Goal: Information Seeking & Learning: Compare options

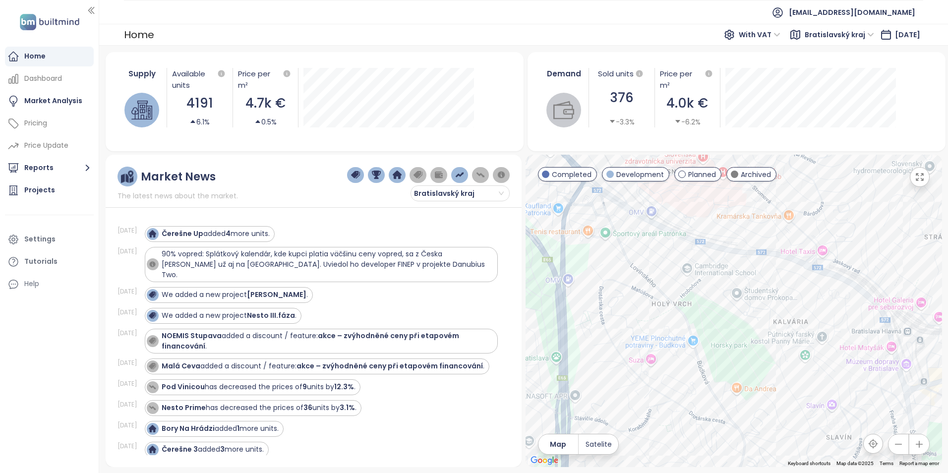
drag, startPoint x: 784, startPoint y: 385, endPoint x: 738, endPoint y: 302, distance: 95.2
click at [738, 299] on div at bounding box center [734, 311] width 417 height 312
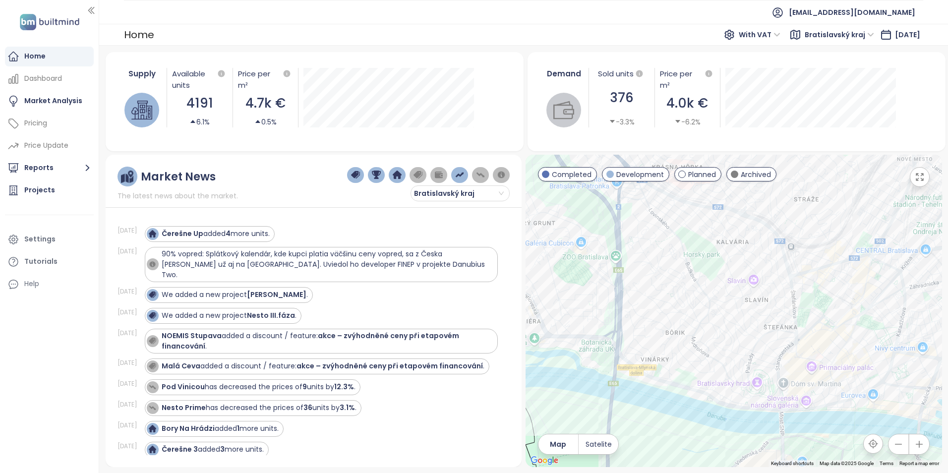
drag, startPoint x: 762, startPoint y: 359, endPoint x: 728, endPoint y: 303, distance: 65.4
click at [728, 303] on div at bounding box center [734, 311] width 417 height 312
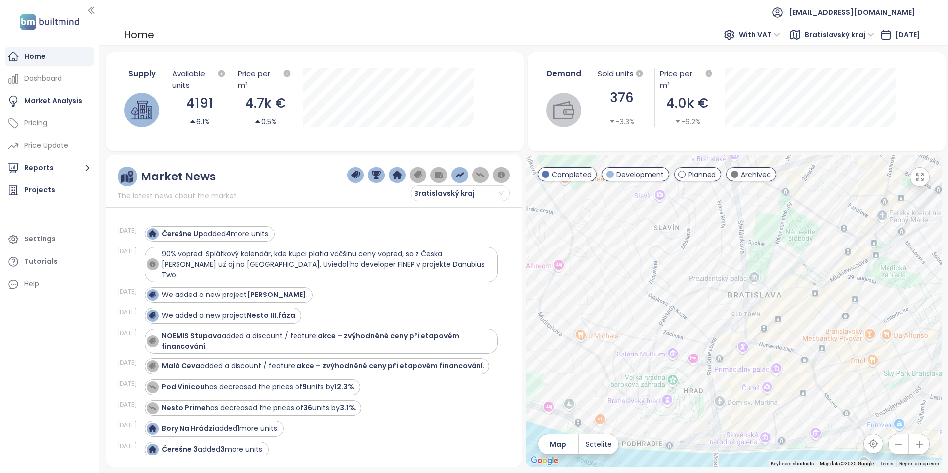
drag, startPoint x: 681, startPoint y: 355, endPoint x: 666, endPoint y: 358, distance: 15.7
click at [666, 358] on div at bounding box center [734, 311] width 417 height 312
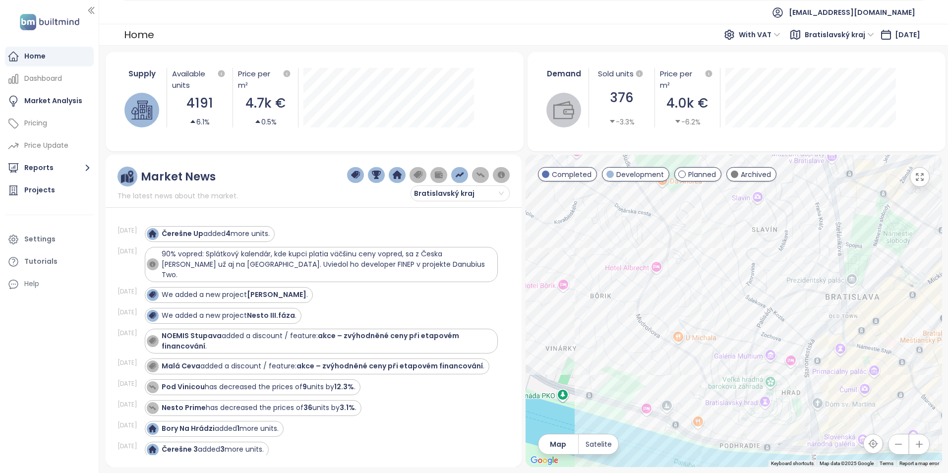
drag, startPoint x: 618, startPoint y: 256, endPoint x: 708, endPoint y: 256, distance: 89.3
click at [708, 256] on div at bounding box center [734, 311] width 417 height 312
click at [687, 346] on div "Mestská [GEOGRAPHIC_DATA]" at bounding box center [734, 311] width 417 height 312
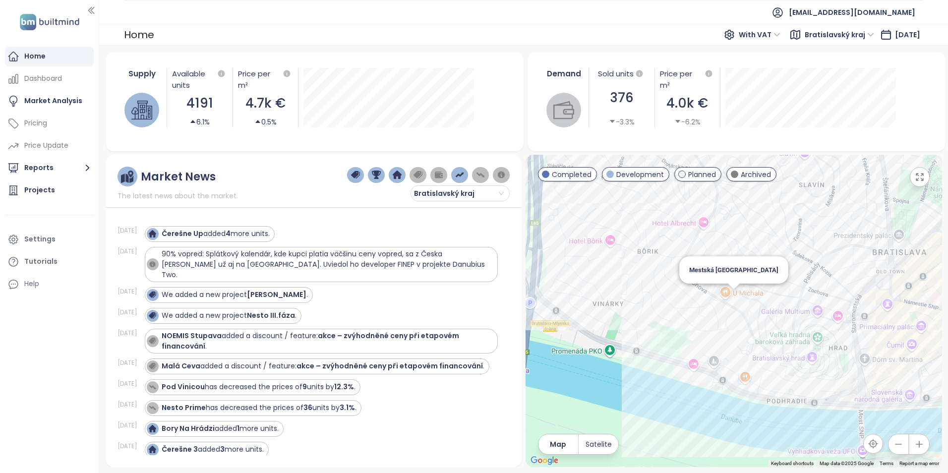
click at [733, 298] on div "Mestská [GEOGRAPHIC_DATA]" at bounding box center [734, 311] width 417 height 312
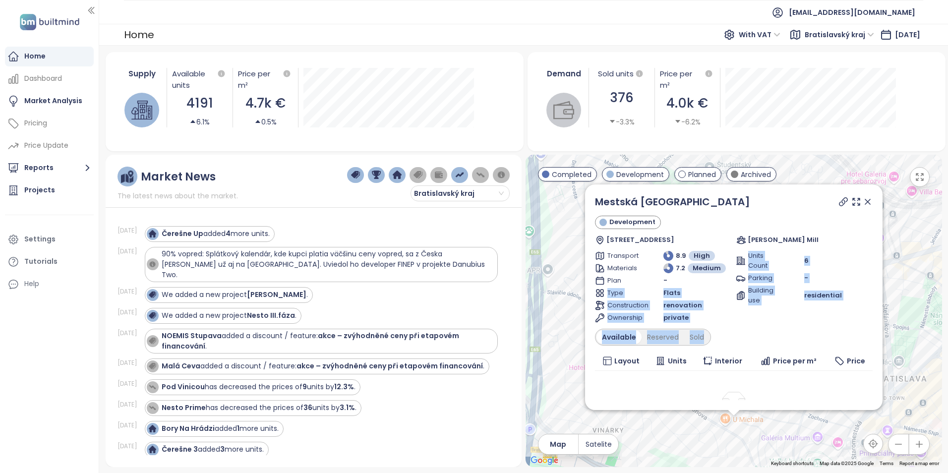
click at [713, 278] on div "Mestská vila Mudroňova Development [STREET_ADDRESS] [PERSON_NAME] Mill Transpor…" at bounding box center [734, 331] width 278 height 274
click at [805, 317] on div "Units Count 6 Parking - Building use residential" at bounding box center [803, 287] width 137 height 72
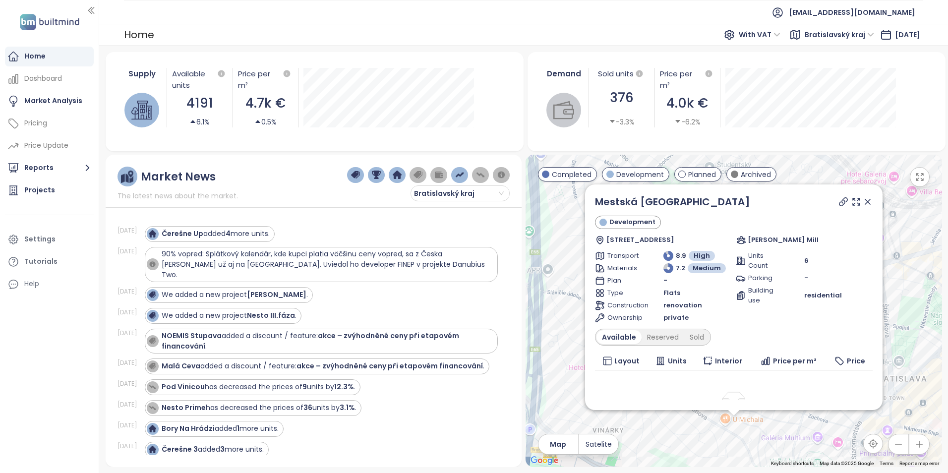
scroll to position [68, 0]
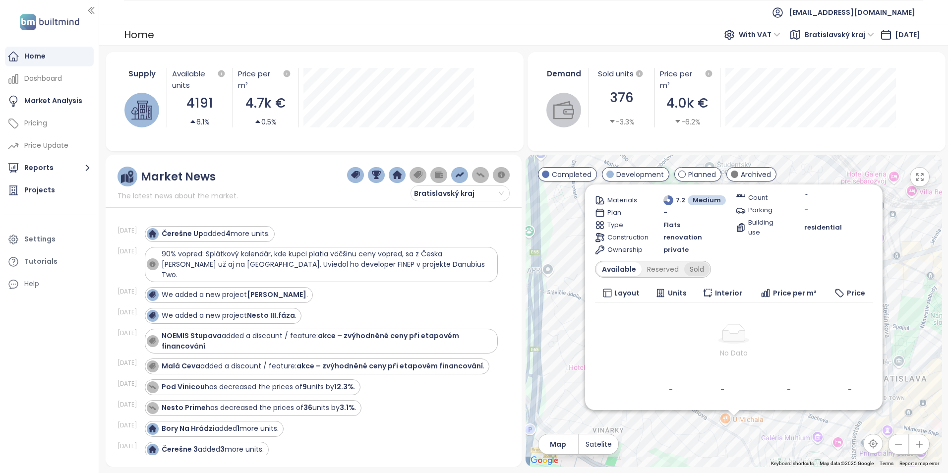
click at [691, 270] on div "Sold" at bounding box center [696, 269] width 25 height 14
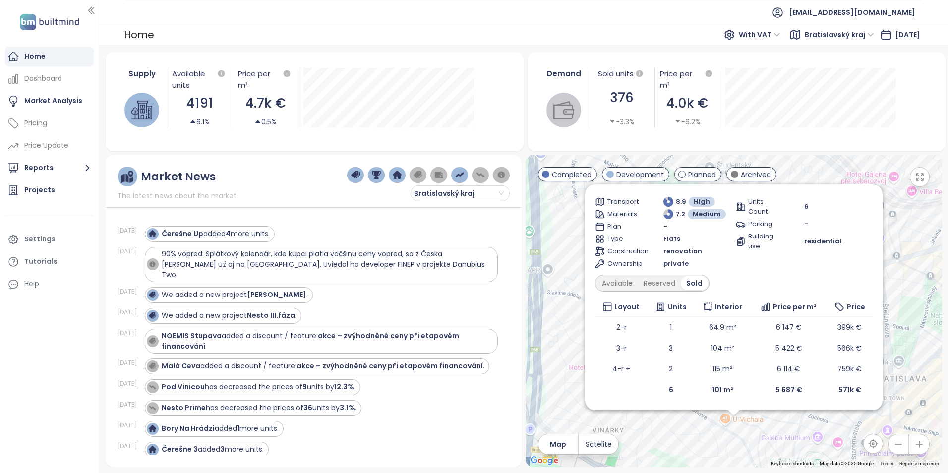
scroll to position [0, 0]
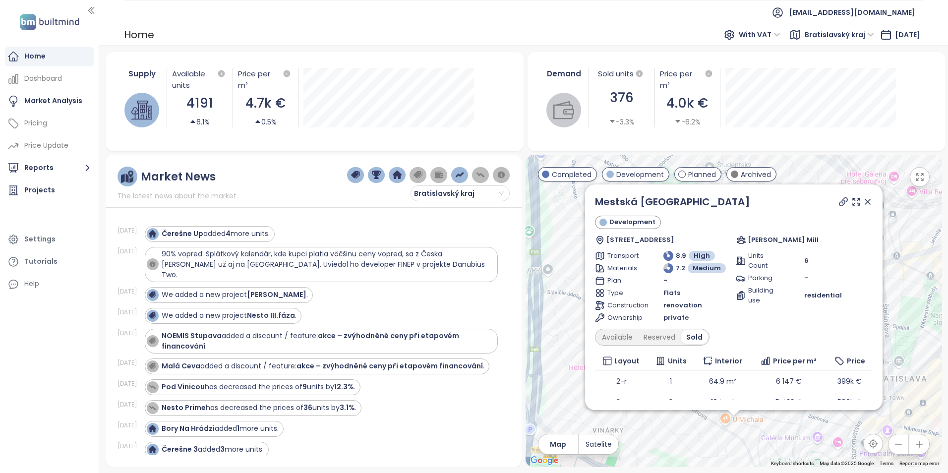
click at [863, 199] on icon at bounding box center [868, 202] width 10 height 10
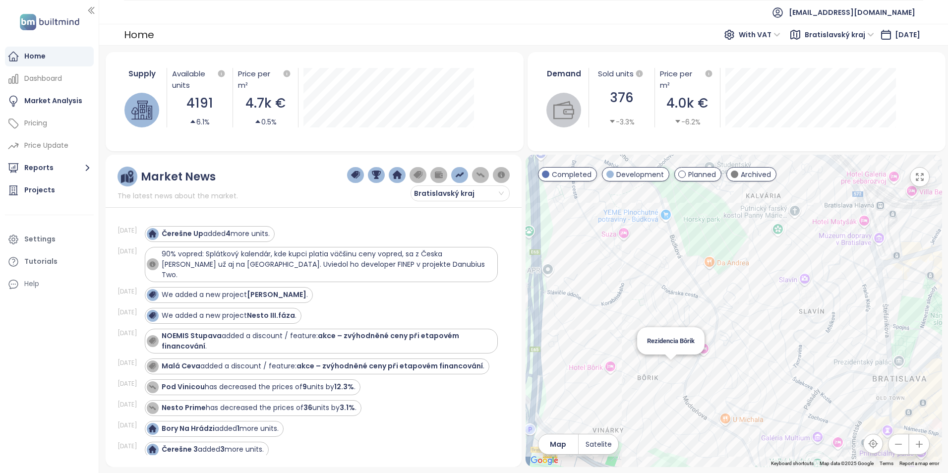
click at [670, 373] on div "Rezidencia Bôrik" at bounding box center [734, 311] width 417 height 312
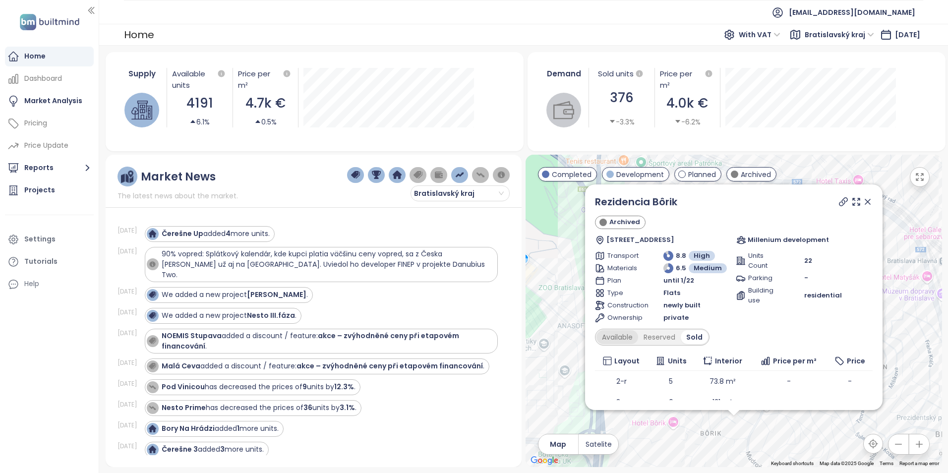
click at [613, 343] on div "Available" at bounding box center [618, 337] width 42 height 14
click at [658, 340] on div "Reserved" at bounding box center [663, 337] width 43 height 14
click at [693, 336] on div "Sold" at bounding box center [695, 337] width 25 height 14
click at [863, 200] on icon at bounding box center [868, 202] width 10 height 10
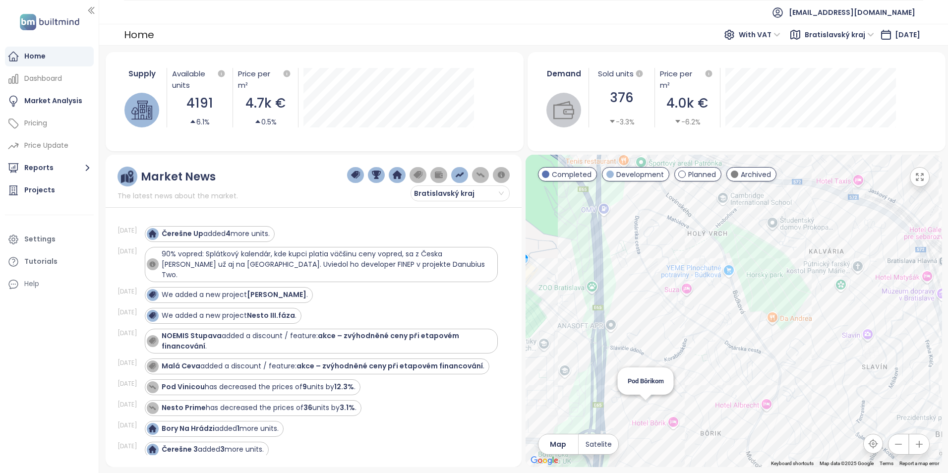
click at [648, 408] on div "Pod Bôrikom" at bounding box center [734, 311] width 417 height 312
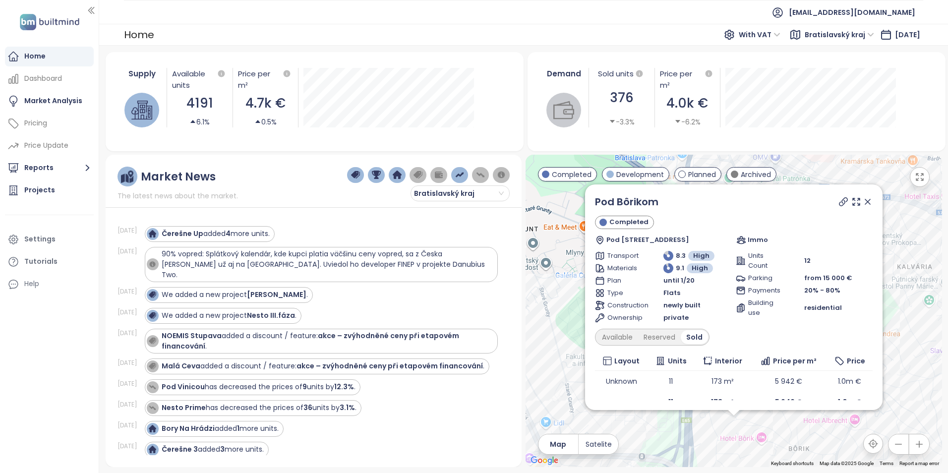
click at [863, 201] on icon at bounding box center [868, 202] width 10 height 10
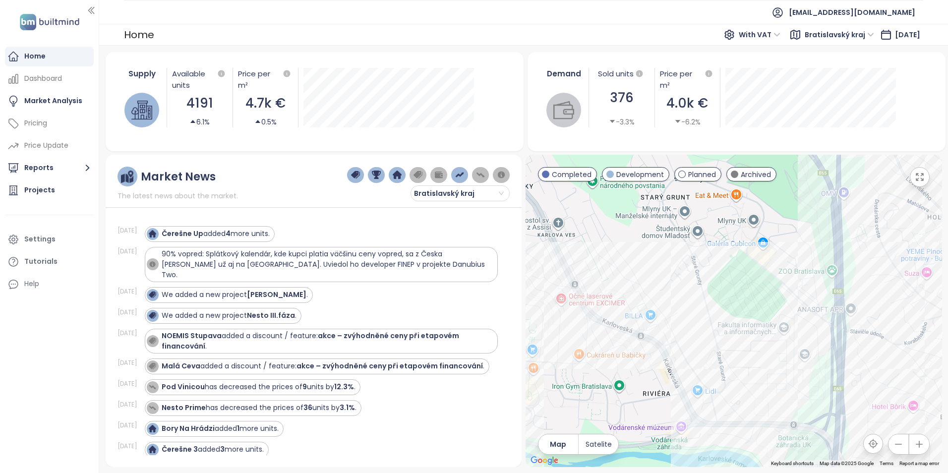
drag, startPoint x: 626, startPoint y: 368, endPoint x: 783, endPoint y: 334, distance: 159.9
click at [783, 334] on div at bounding box center [734, 311] width 417 height 312
click at [726, 392] on div "Svrčia" at bounding box center [734, 311] width 417 height 312
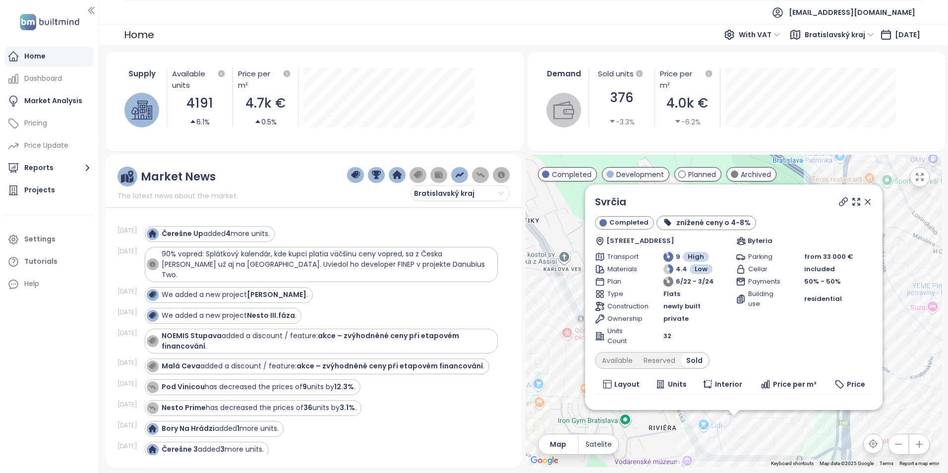
click at [863, 200] on icon at bounding box center [868, 202] width 10 height 10
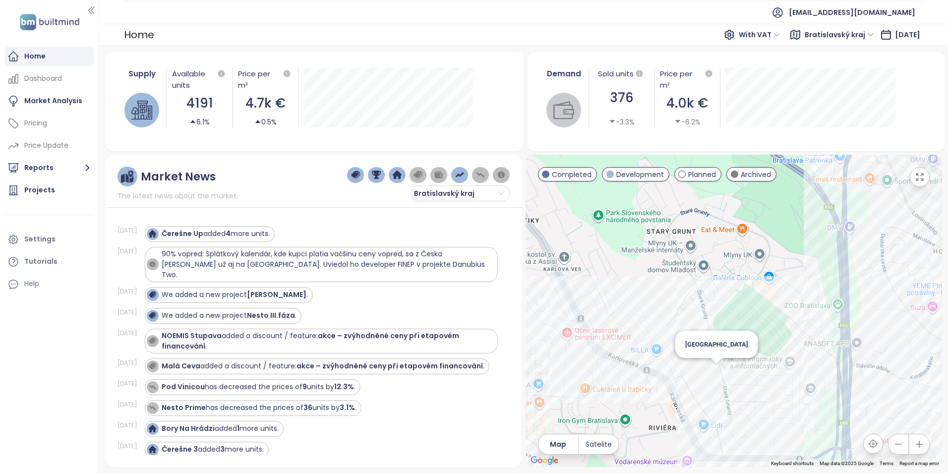
click at [719, 372] on div "[GEOGRAPHIC_DATA]" at bounding box center [734, 311] width 417 height 312
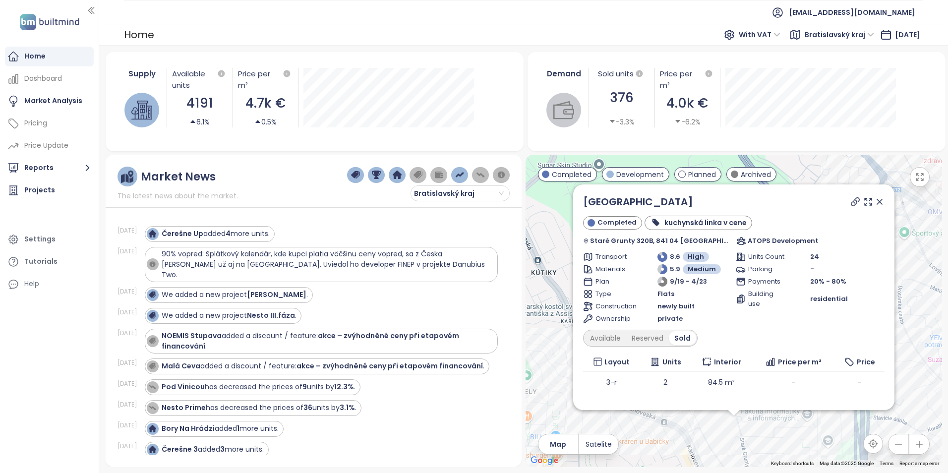
scroll to position [34, 0]
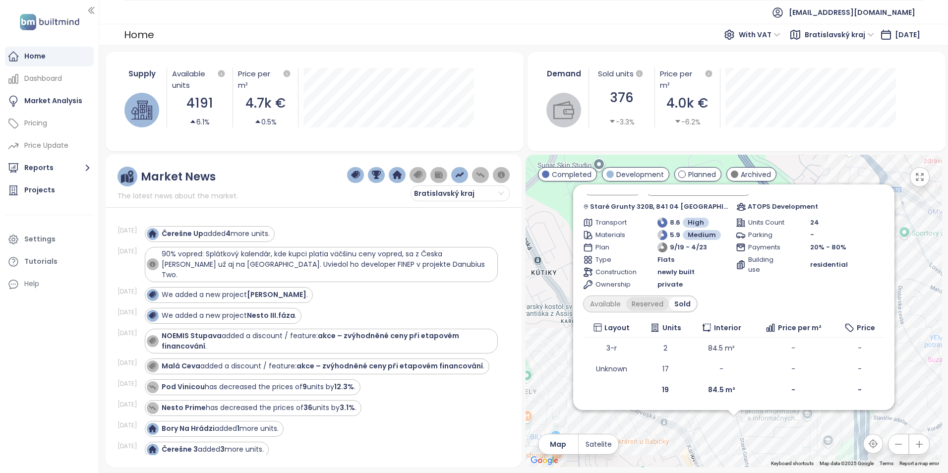
click at [657, 305] on div "Reserved" at bounding box center [647, 304] width 43 height 14
click at [618, 307] on div "Available" at bounding box center [606, 304] width 42 height 14
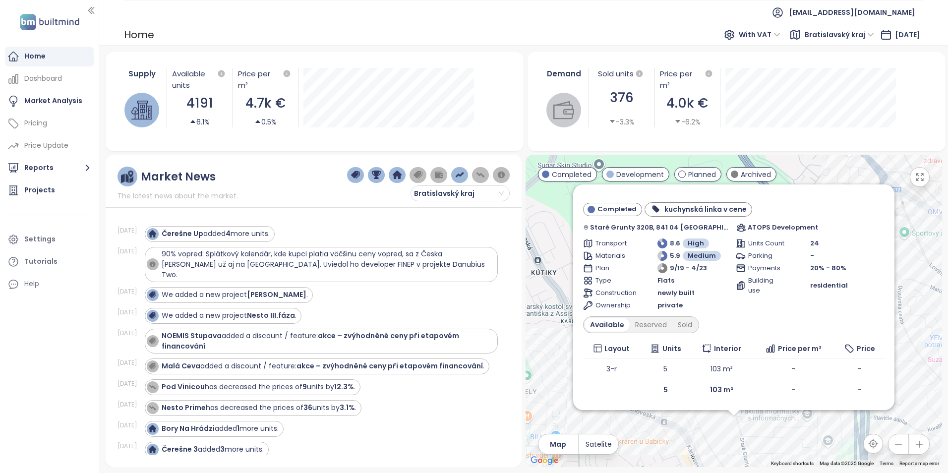
scroll to position [0, 0]
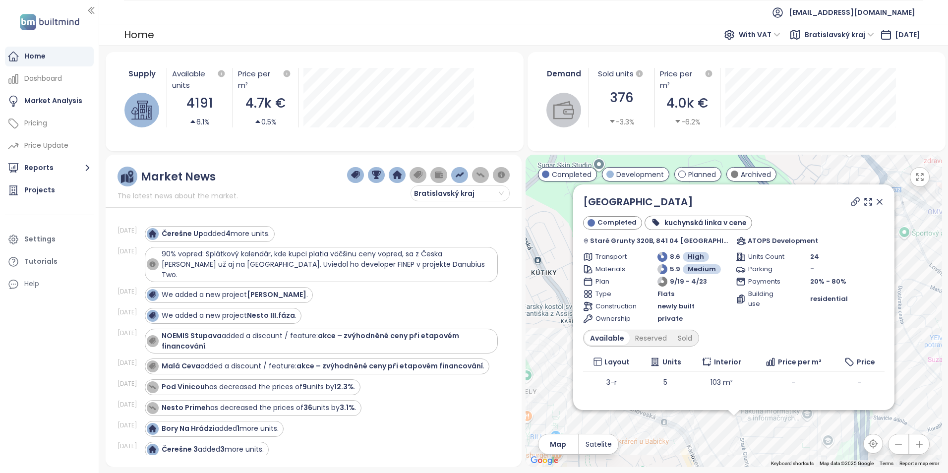
click at [877, 202] on icon at bounding box center [879, 201] width 5 height 5
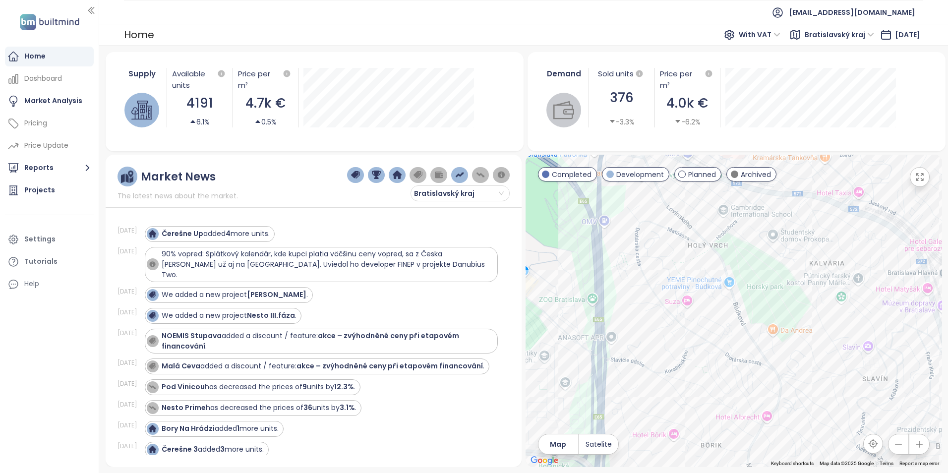
drag, startPoint x: 857, startPoint y: 283, endPoint x: 593, endPoint y: 225, distance: 271.0
click at [593, 225] on div at bounding box center [734, 311] width 417 height 312
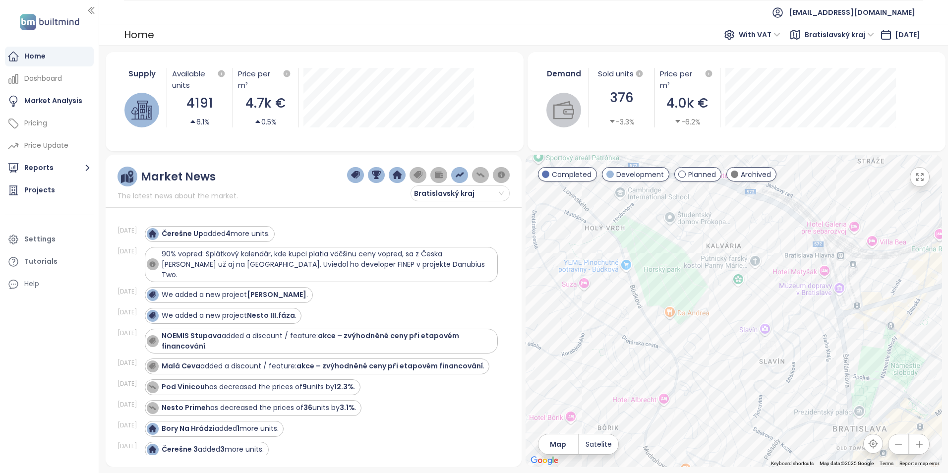
drag, startPoint x: 835, startPoint y: 308, endPoint x: 727, endPoint y: 286, distance: 110.9
click at [727, 286] on div at bounding box center [734, 311] width 417 height 312
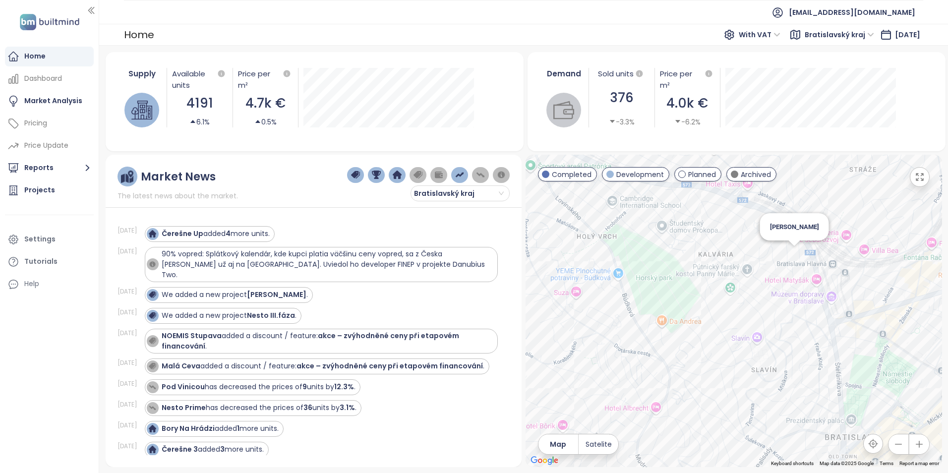
click at [794, 256] on div "[PERSON_NAME]" at bounding box center [734, 311] width 417 height 312
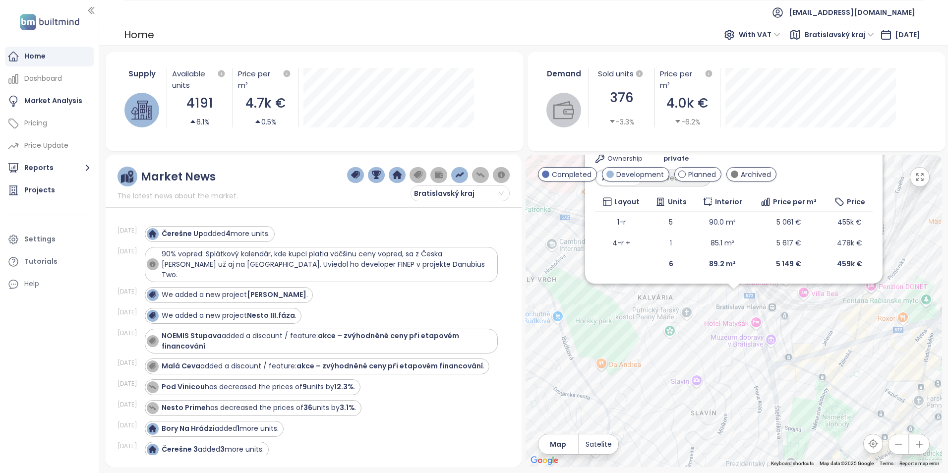
scroll to position [33, 0]
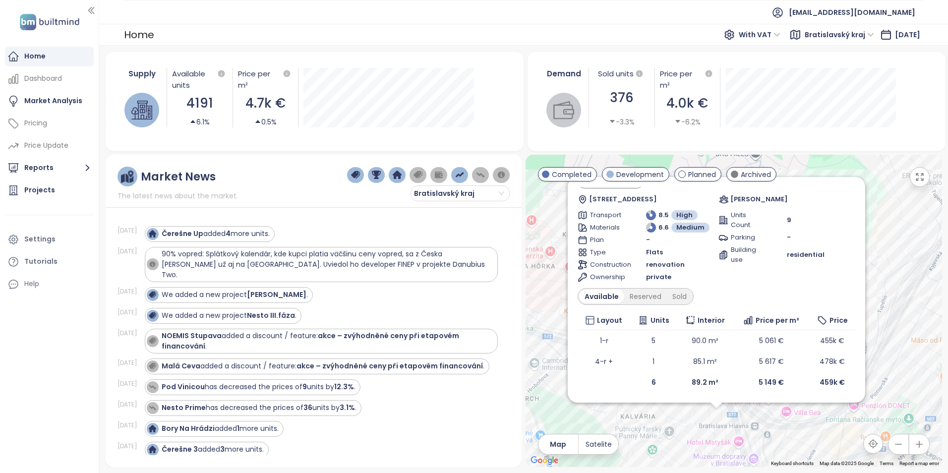
drag, startPoint x: 827, startPoint y: 340, endPoint x: 809, endPoint y: 459, distance: 120.3
click at [809, 459] on div "Byty Okánikova Development [STREET_ADDRESS] Okanikova Transport 8.5 High Materi…" at bounding box center [734, 311] width 417 height 312
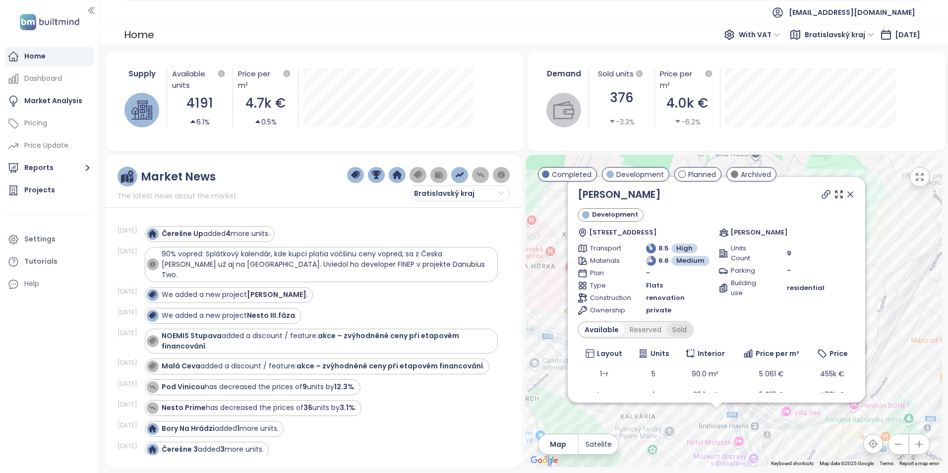
click at [679, 329] on div "Sold" at bounding box center [679, 330] width 25 height 14
drag, startPoint x: 845, startPoint y: 193, endPoint x: 838, endPoint y: 239, distance: 45.7
click at [846, 193] on icon at bounding box center [851, 194] width 10 height 10
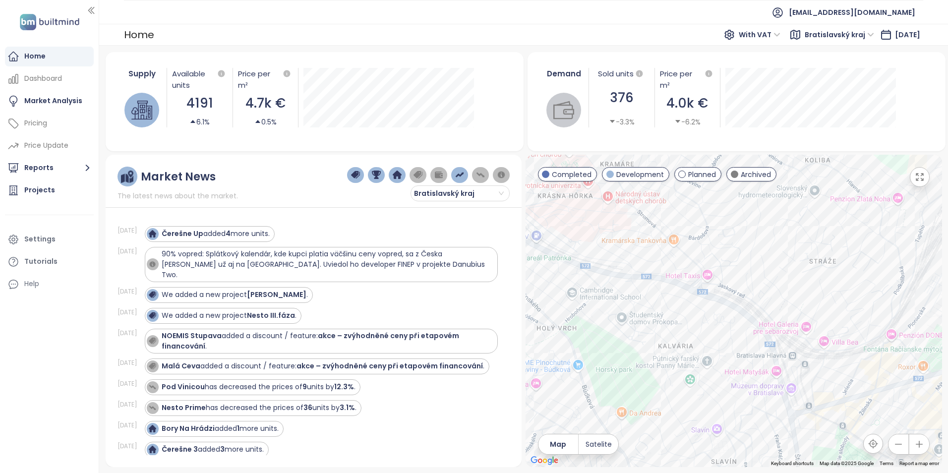
drag, startPoint x: 666, startPoint y: 388, endPoint x: 699, endPoint y: 317, distance: 78.3
click at [699, 317] on div at bounding box center [734, 311] width 417 height 312
click at [696, 259] on div "Jaskáč" at bounding box center [734, 311] width 417 height 312
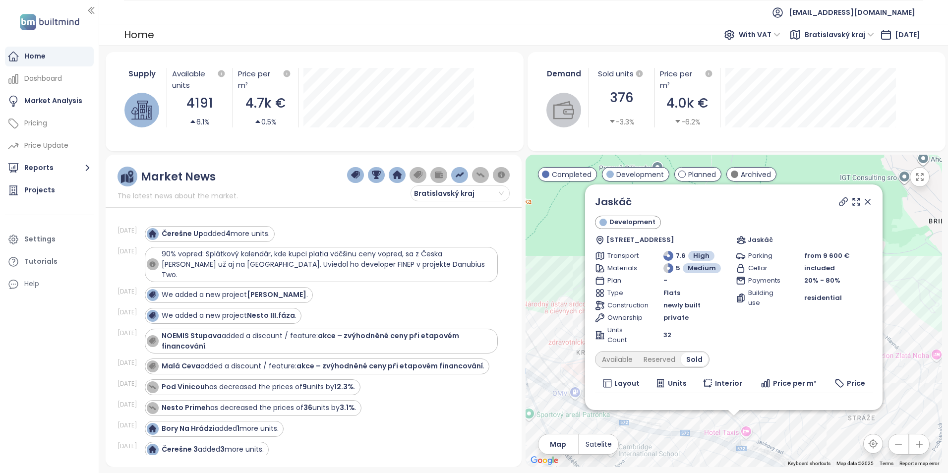
click at [863, 202] on icon at bounding box center [868, 202] width 10 height 10
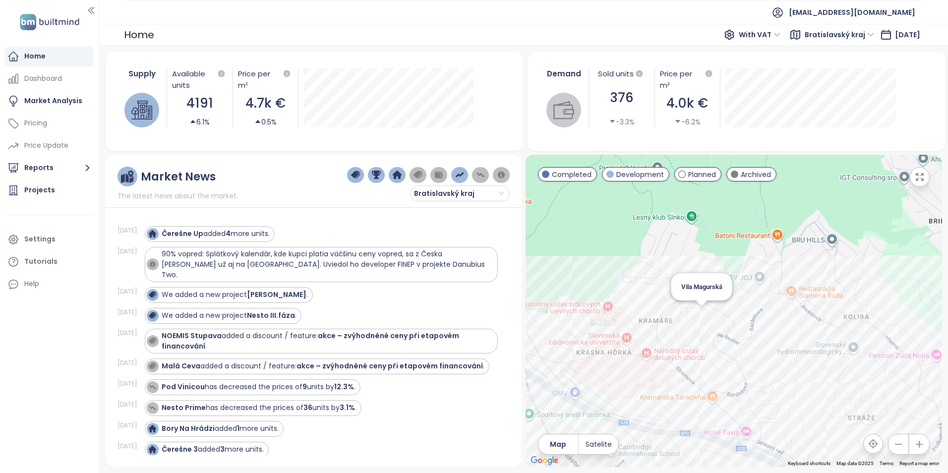
click at [703, 317] on div "Vila Magurská" at bounding box center [734, 311] width 417 height 312
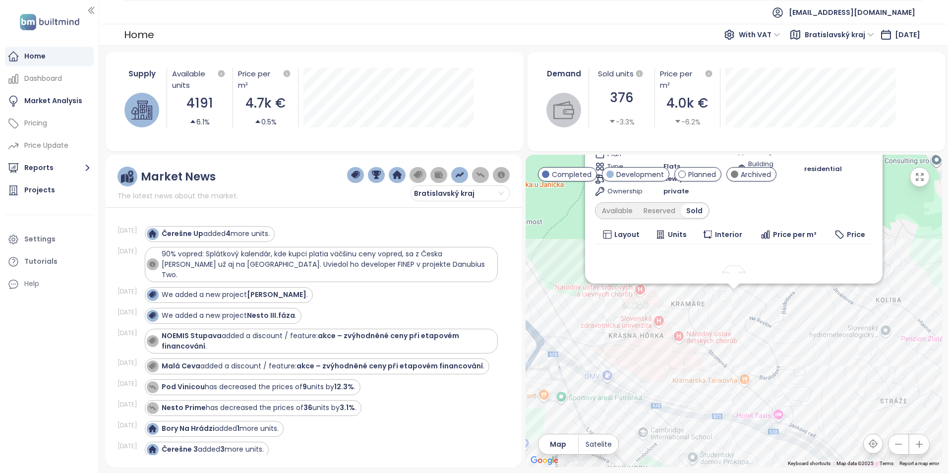
scroll to position [68, 0]
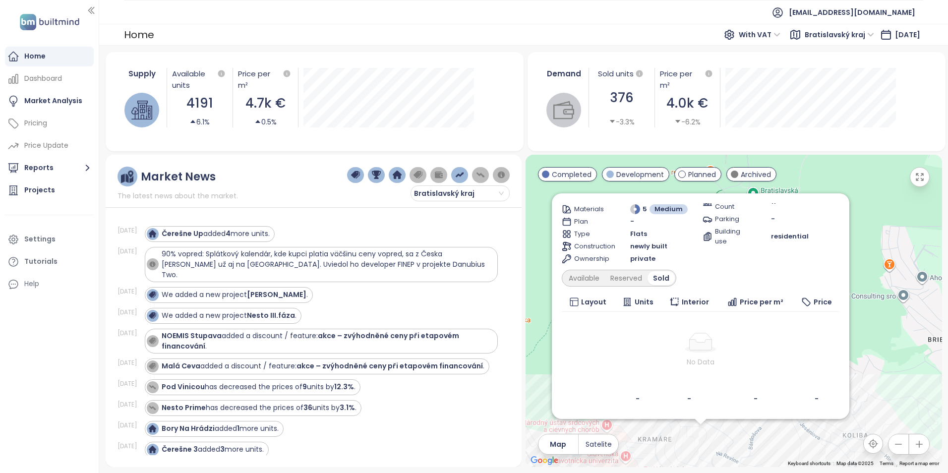
drag, startPoint x: 816, startPoint y: 354, endPoint x: 788, endPoint y: 488, distance: 137.2
click at [788, 473] on html "Home Dashboard Market Analysis Pricing Price Update Reports Projects Settings T…" at bounding box center [474, 236] width 948 height 473
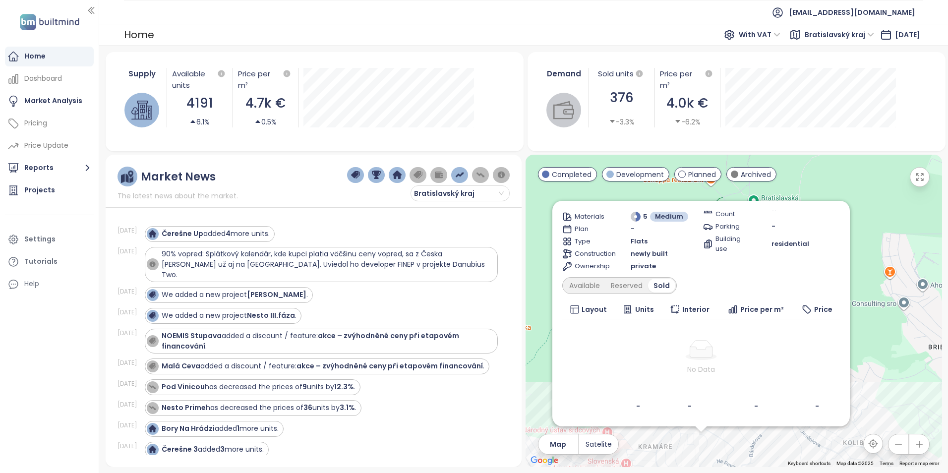
scroll to position [0, 0]
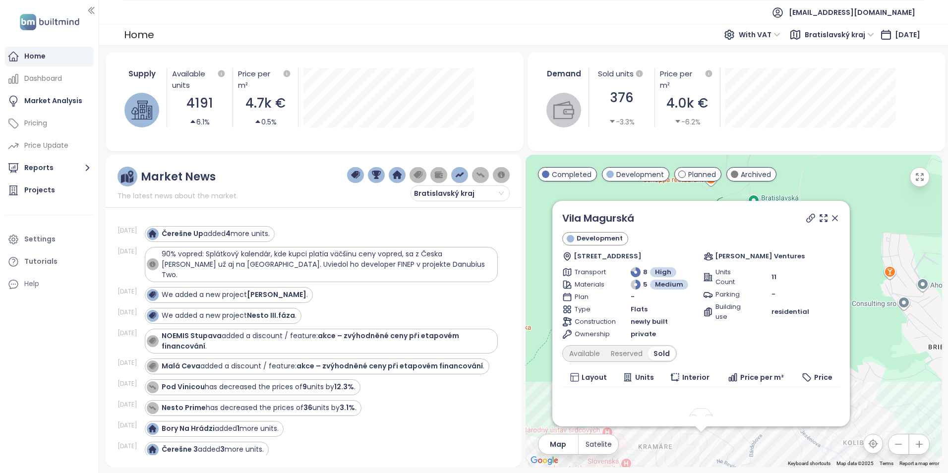
drag, startPoint x: 828, startPoint y: 219, endPoint x: 798, endPoint y: 313, distance: 99.0
click at [833, 219] on icon at bounding box center [835, 218] width 5 height 5
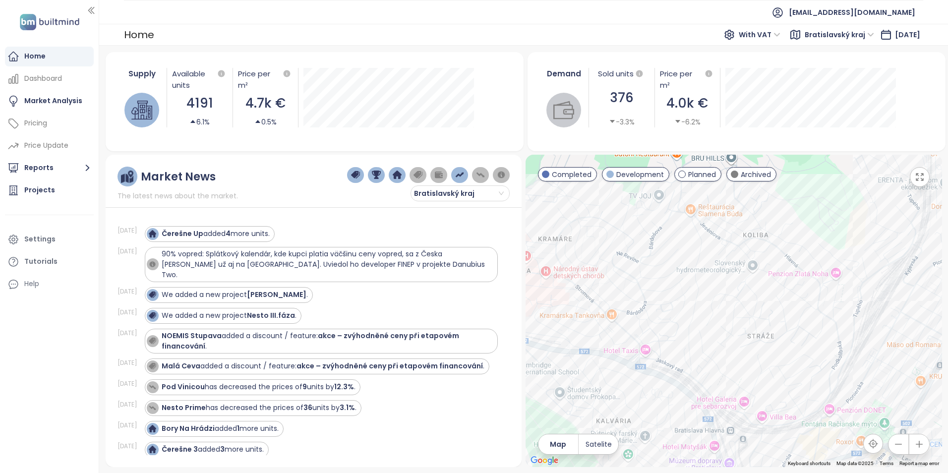
drag, startPoint x: 807, startPoint y: 372, endPoint x: 706, endPoint y: 156, distance: 239.4
click at [706, 156] on div at bounding box center [734, 311] width 417 height 312
click at [805, 386] on div "Matúškova Residence" at bounding box center [734, 311] width 417 height 312
drag, startPoint x: 813, startPoint y: 321, endPoint x: 785, endPoint y: 269, distance: 58.6
click at [785, 269] on div at bounding box center [734, 311] width 417 height 312
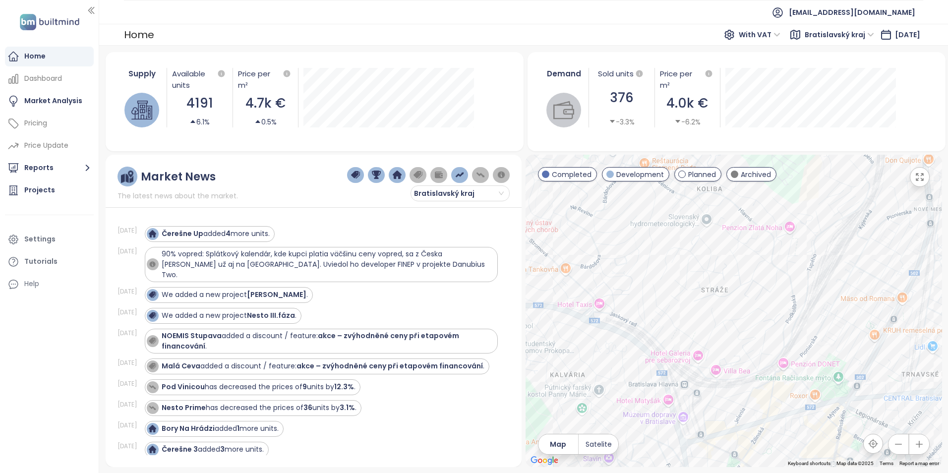
drag, startPoint x: 794, startPoint y: 372, endPoint x: 735, endPoint y: 293, distance: 99.6
click at [735, 293] on div at bounding box center [734, 311] width 417 height 312
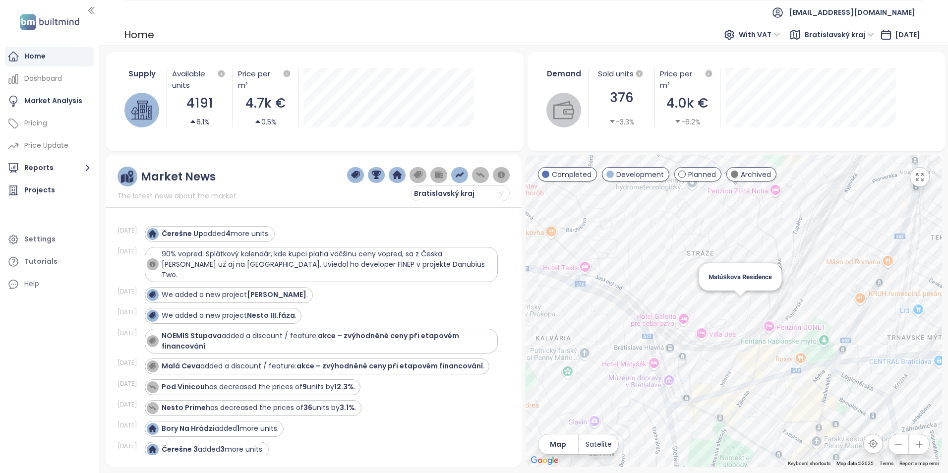
click at [740, 305] on div "Matúškova Residence" at bounding box center [734, 311] width 417 height 312
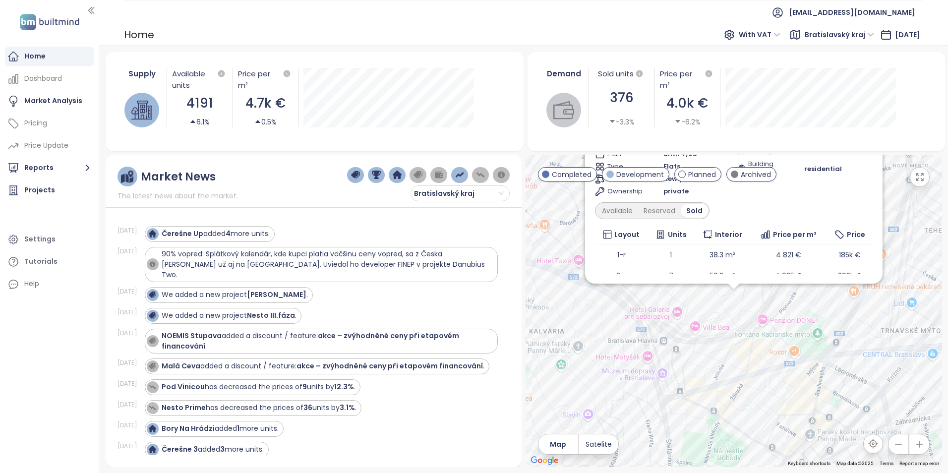
scroll to position [75, 0]
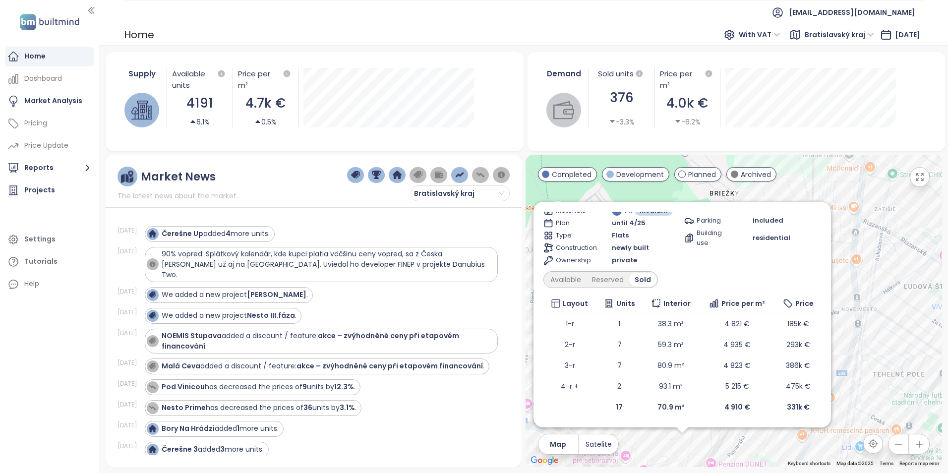
drag, startPoint x: 829, startPoint y: 341, endPoint x: 778, endPoint y: 485, distance: 152.8
click at [778, 473] on html "Home Dashboard Market Analysis Pricing Price Update Reports Projects Settings T…" at bounding box center [474, 236] width 948 height 473
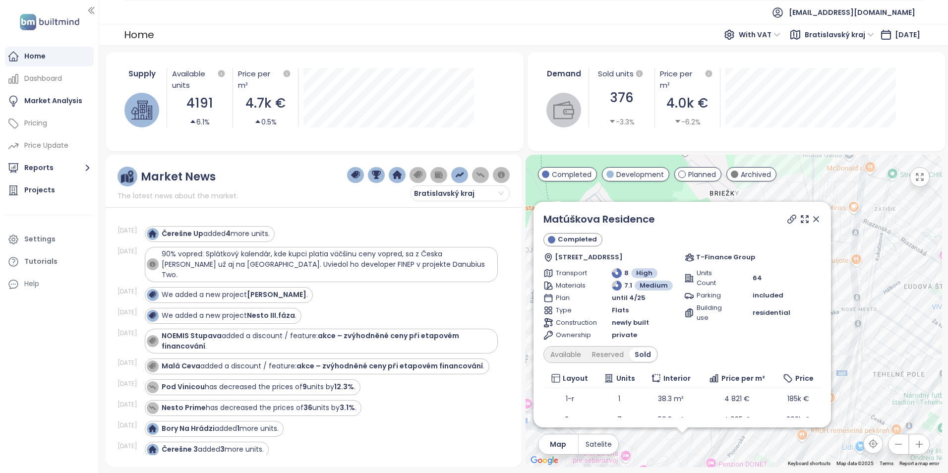
click at [814, 217] on icon at bounding box center [816, 219] width 5 height 5
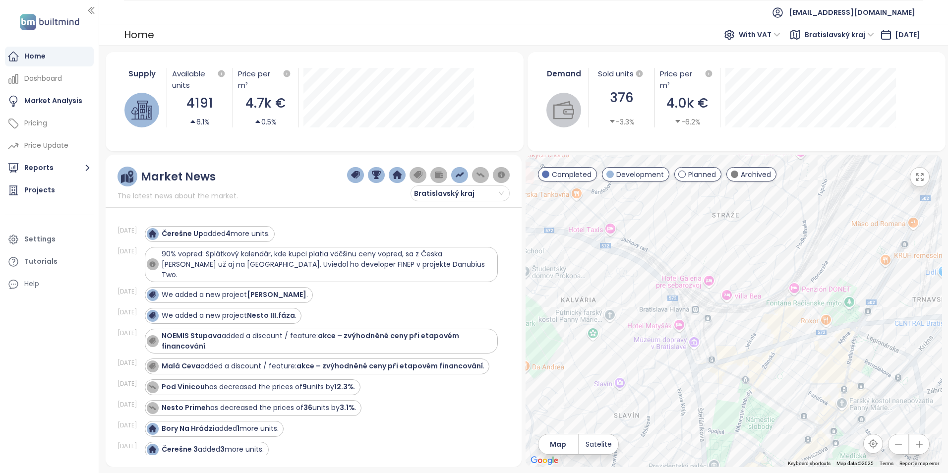
drag, startPoint x: 710, startPoint y: 401, endPoint x: 795, endPoint y: 225, distance: 195.8
click at [795, 225] on div at bounding box center [734, 311] width 417 height 312
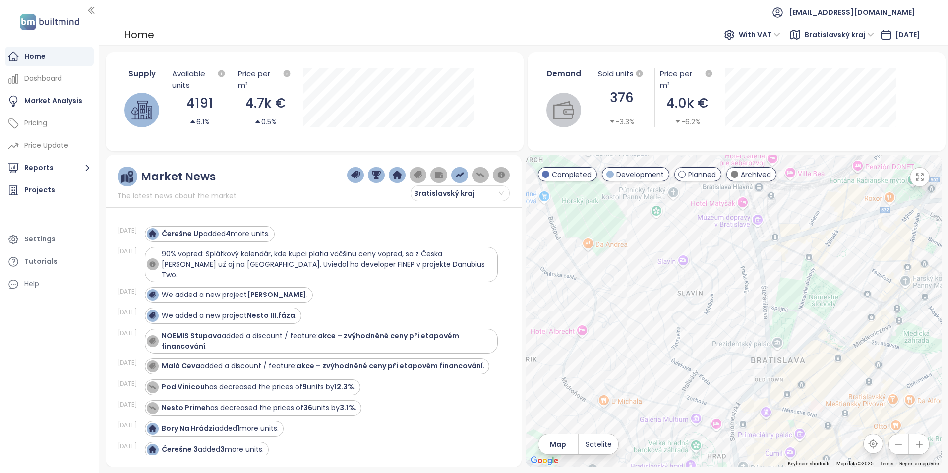
drag, startPoint x: 730, startPoint y: 326, endPoint x: 814, endPoint y: 212, distance: 141.9
click at [814, 212] on div at bounding box center [734, 311] width 417 height 312
click at [729, 279] on div "Mestská vila Gledíčia" at bounding box center [734, 311] width 417 height 312
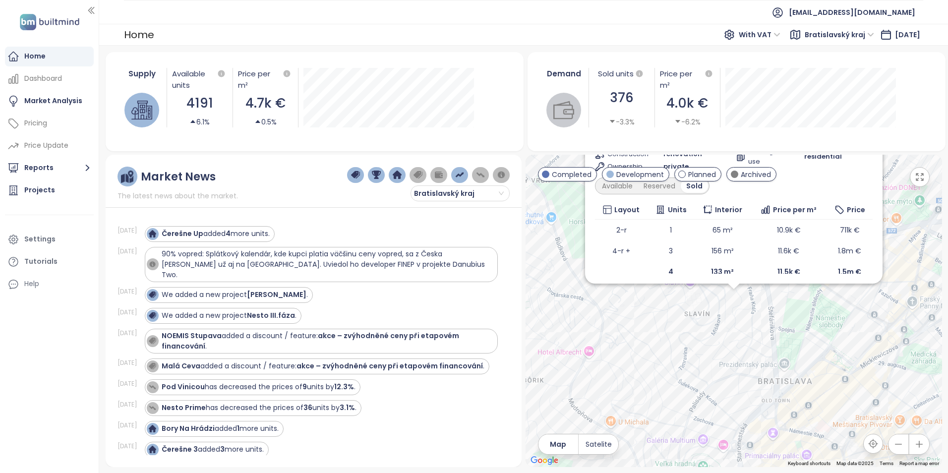
scroll to position [33, 0]
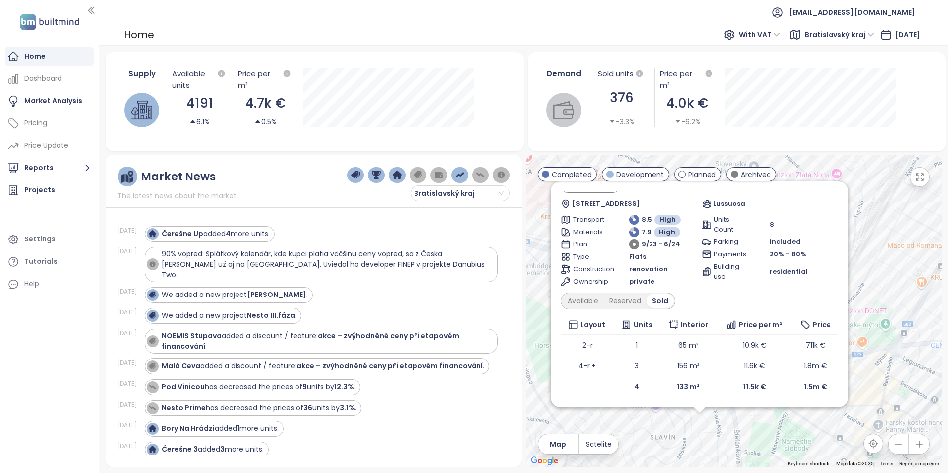
drag, startPoint x: 773, startPoint y: 350, endPoint x: 739, endPoint y: 464, distance: 118.8
click at [739, 464] on div "Mestská vila Gledíčia Completed [STREET_ADDRESS] Lussuosa Transport 8.5 High Ma…" at bounding box center [734, 311] width 417 height 312
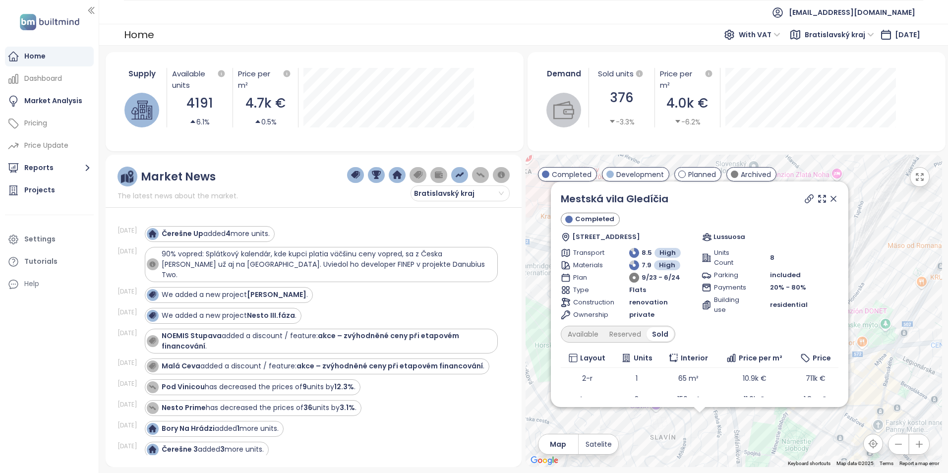
click at [829, 196] on icon at bounding box center [834, 199] width 10 height 10
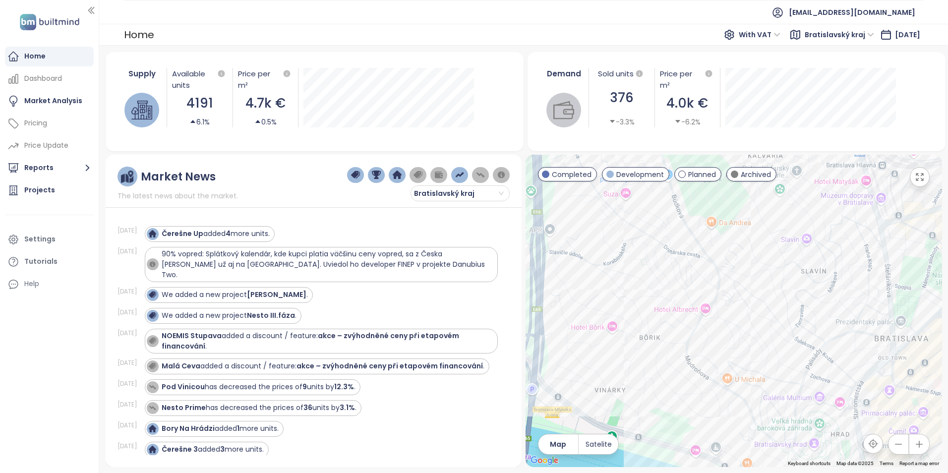
drag, startPoint x: 707, startPoint y: 411, endPoint x: 858, endPoint y: 243, distance: 225.4
click at [858, 243] on div at bounding box center [734, 311] width 417 height 312
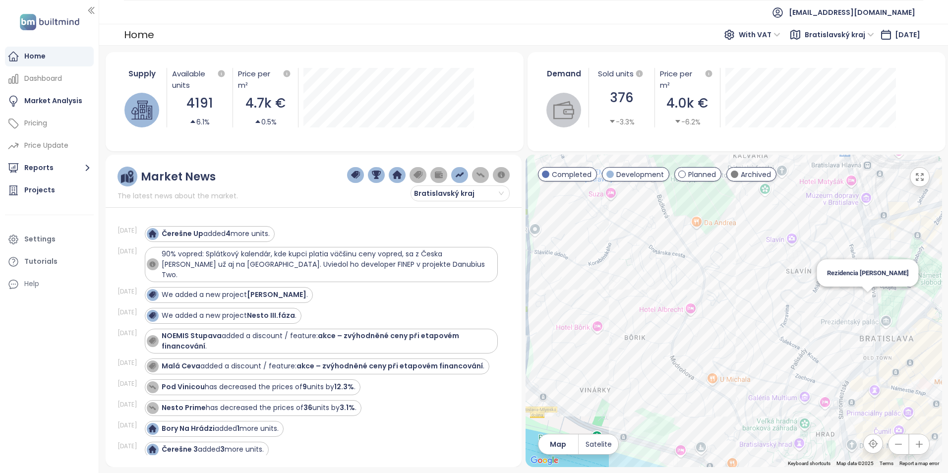
click at [867, 301] on div "Rezidencia [PERSON_NAME]" at bounding box center [734, 311] width 417 height 312
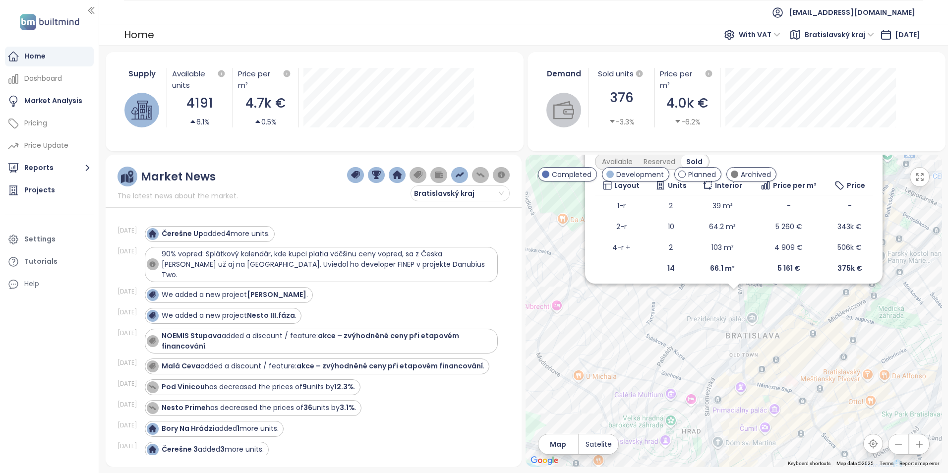
scroll to position [54, 0]
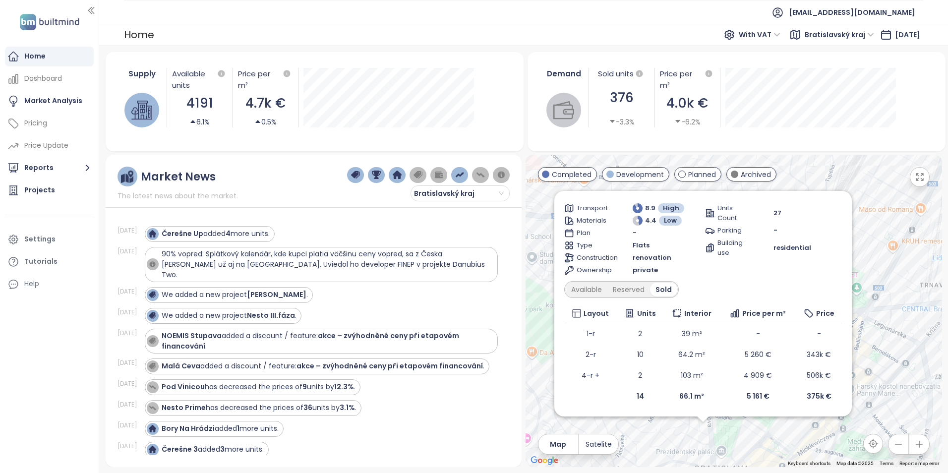
drag, startPoint x: 838, startPoint y: 339, endPoint x: 805, endPoint y: 478, distance: 142.2
click at [805, 473] on html "Home Dashboard Market Analysis Pricing Price Update Reports Projects Settings T…" at bounding box center [474, 236] width 948 height 473
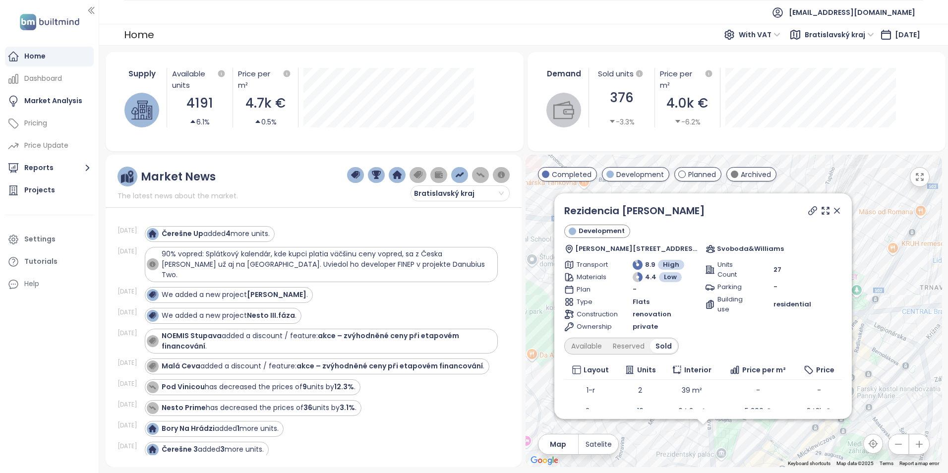
click at [839, 208] on icon at bounding box center [837, 211] width 10 height 10
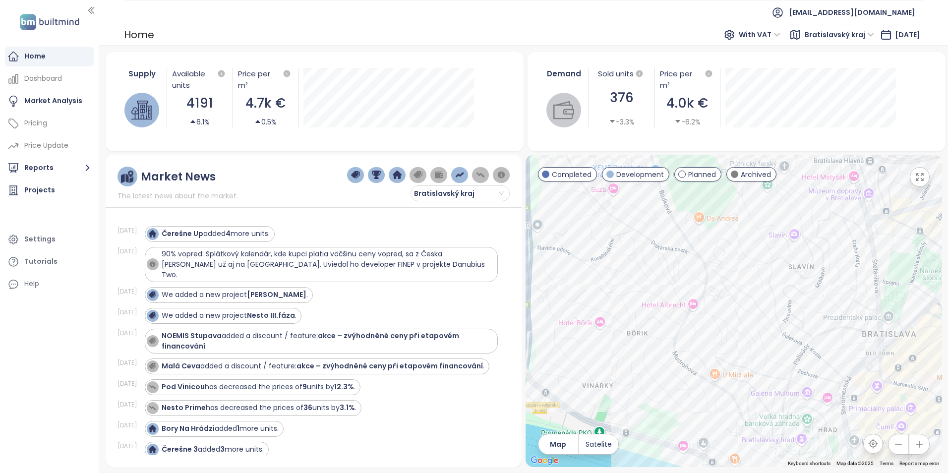
drag, startPoint x: 789, startPoint y: 322, endPoint x: 890, endPoint y: 235, distance: 132.5
click at [890, 235] on div at bounding box center [734, 311] width 417 height 312
